Goal: Navigation & Orientation: Find specific page/section

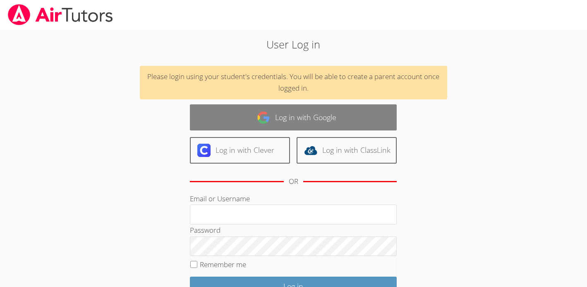
click at [297, 125] on link "Log in with Google" at bounding box center [293, 117] width 207 height 26
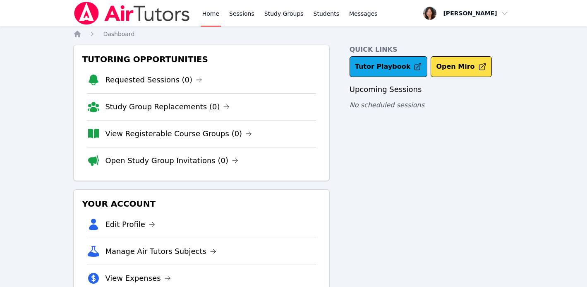
click at [200, 106] on link "Study Group Replacements (0)" at bounding box center [167, 107] width 125 height 12
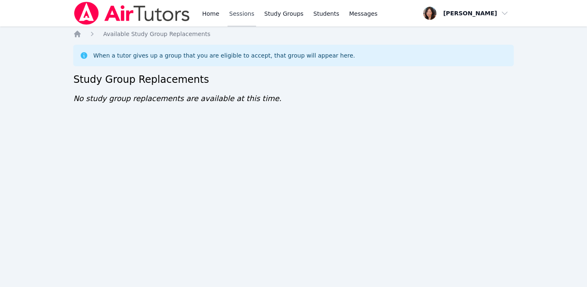
click at [233, 10] on link "Sessions" at bounding box center [242, 13] width 29 height 26
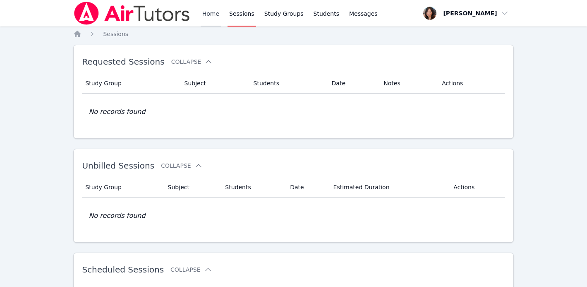
click at [212, 14] on link "Home" at bounding box center [211, 13] width 20 height 26
